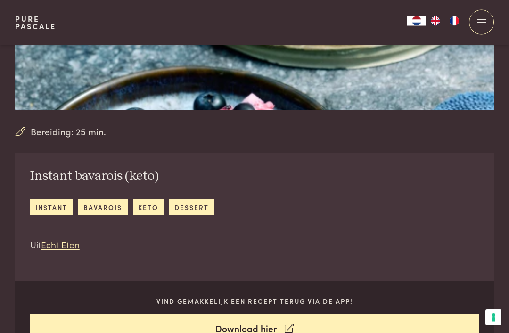
scroll to position [222, 0]
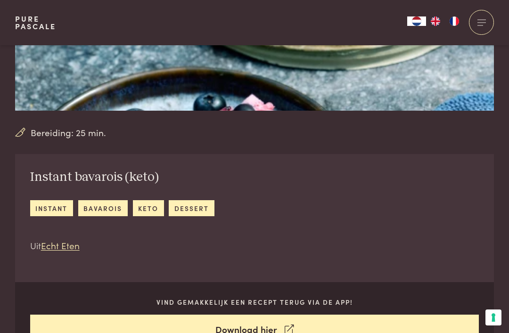
click at [59, 208] on link "instant" at bounding box center [51, 208] width 43 height 16
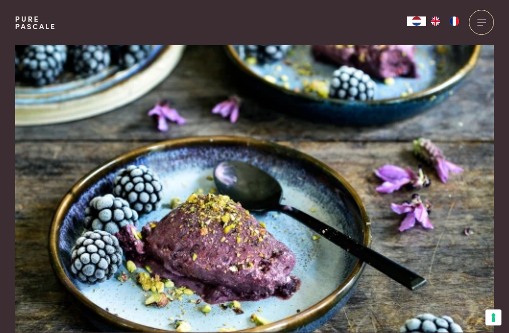
click at [480, 23] on div at bounding box center [481, 22] width 25 height 25
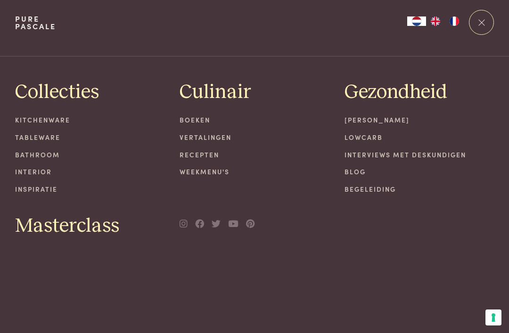
click at [192, 120] on link "Boeken" at bounding box center [254, 120] width 150 height 10
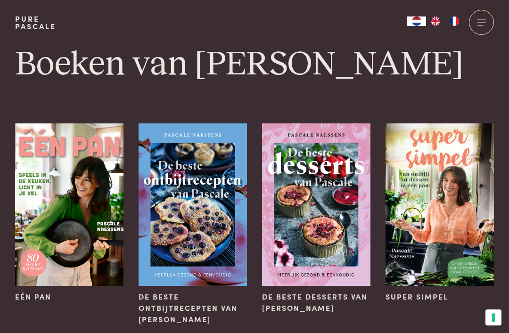
scroll to position [2, 0]
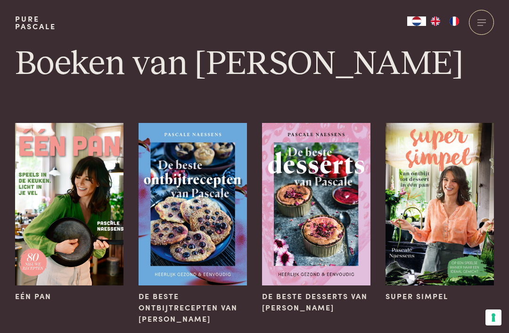
click at [431, 189] on img at bounding box center [439, 204] width 108 height 162
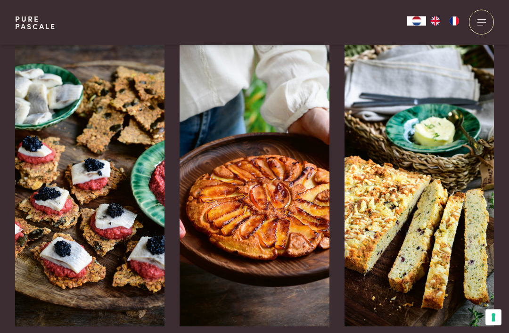
scroll to position [1442, 0]
click at [442, 214] on img at bounding box center [419, 185] width 150 height 283
